Goal: Information Seeking & Learning: Learn about a topic

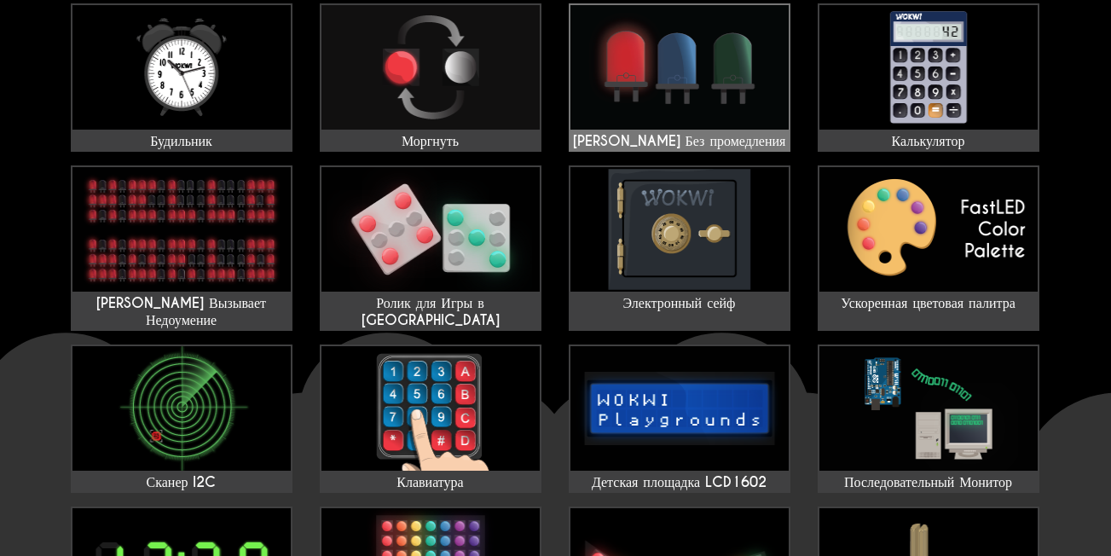
scroll to position [85, 0]
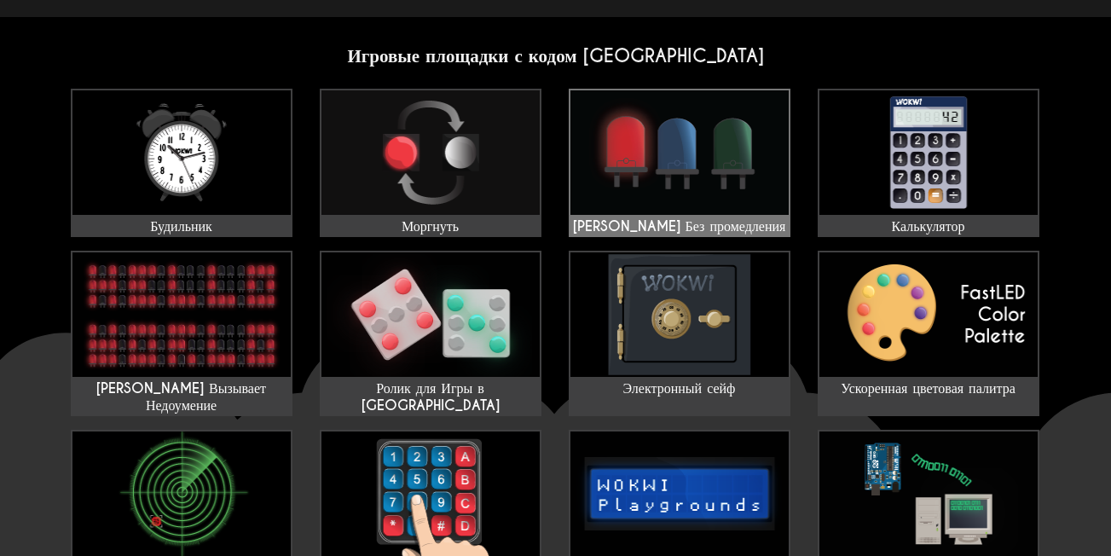
click at [687, 176] on img at bounding box center [680, 152] width 218 height 125
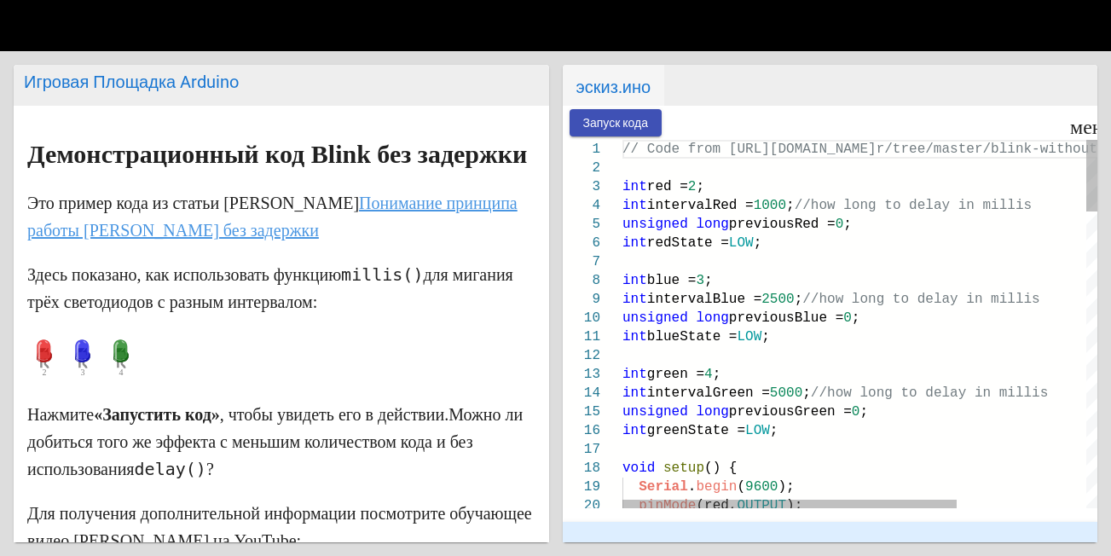
scroll to position [605, 0]
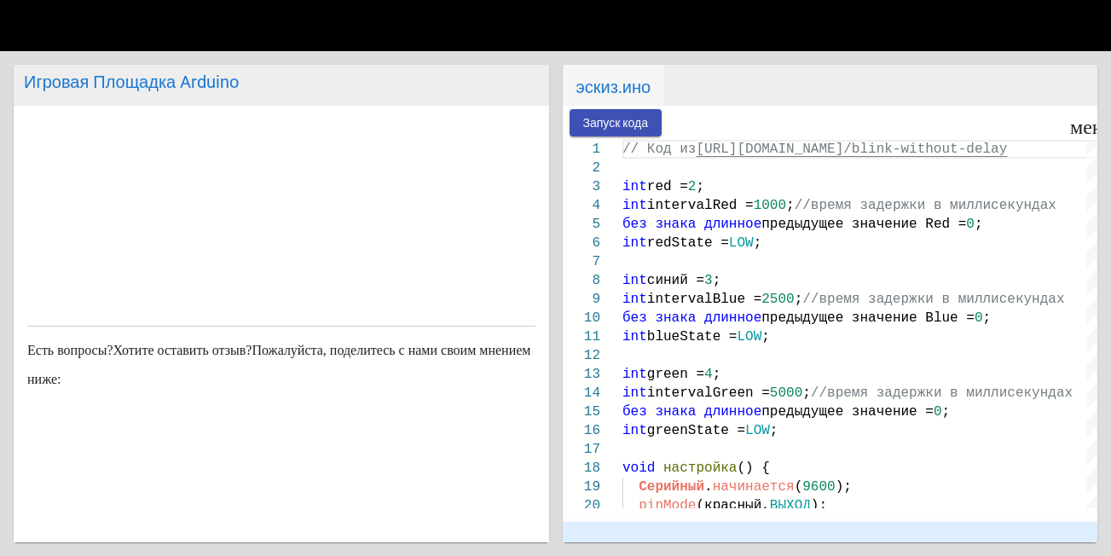
click at [644, 121] on ya-tr-span "Запуск кода" at bounding box center [616, 124] width 66 height 14
